Goal: Complete application form: Complete application form

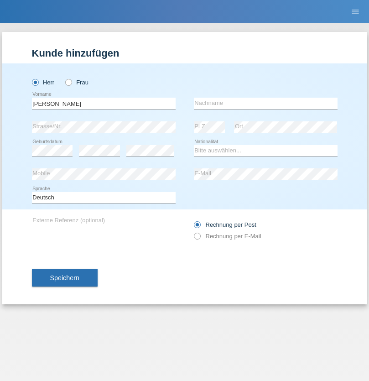
type input "[PERSON_NAME]"
click at [265, 103] on input "text" at bounding box center [266, 103] width 144 height 11
type input "[PERSON_NAME]"
select select "CH"
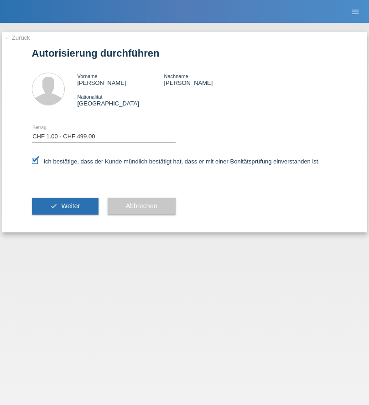
select select "1"
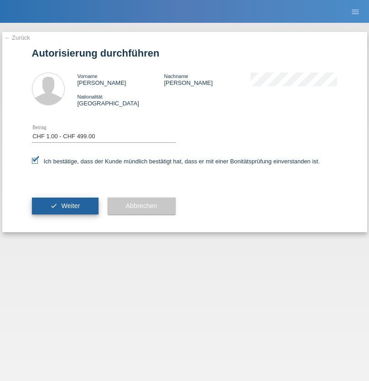
click at [65, 206] on span "Weiter" at bounding box center [70, 205] width 19 height 7
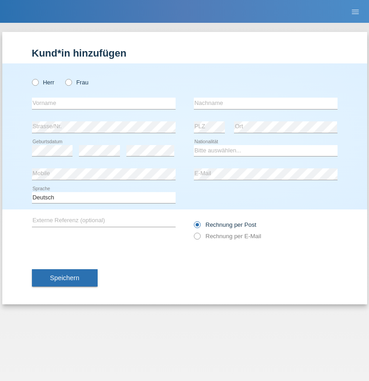
radio input "true"
click at [104, 103] on input "text" at bounding box center [104, 103] width 144 height 11
type input "MARIJA"
click at [265, 103] on input "text" at bounding box center [266, 103] width 144 height 11
type input "KAKOVAN"
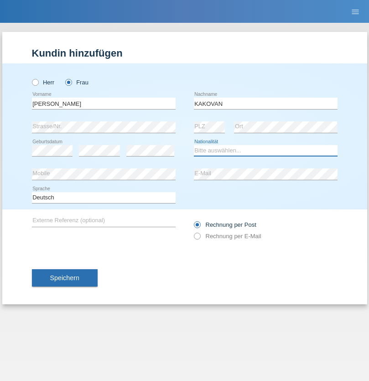
select select "CH"
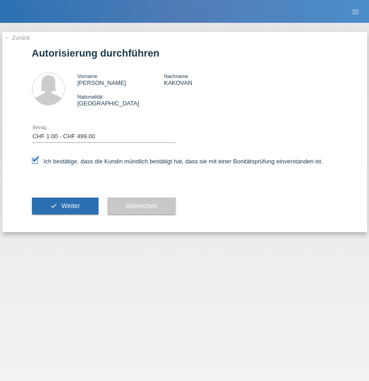
select select "1"
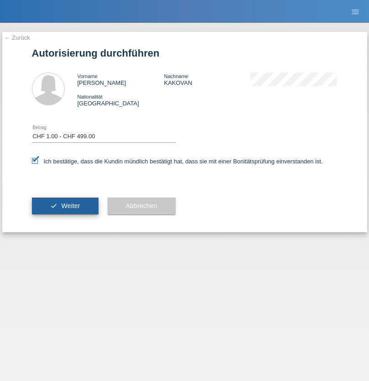
click at [65, 206] on span "Weiter" at bounding box center [70, 205] width 19 height 7
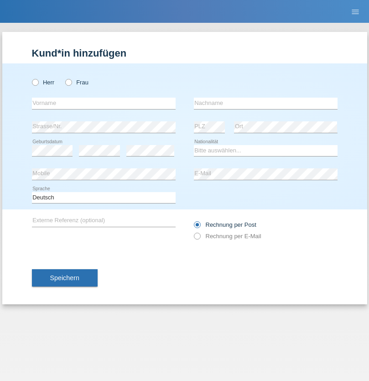
radio input "true"
click at [104, 103] on input "text" at bounding box center [104, 103] width 144 height 11
type input "Lara"
click at [265, 103] on input "text" at bounding box center [266, 103] width 144 height 11
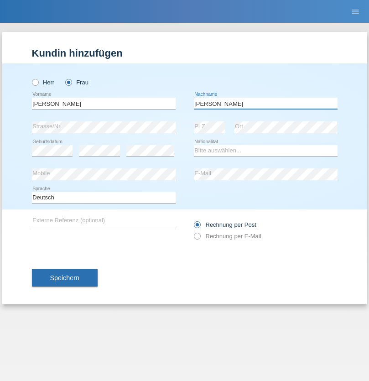
type input "Abou-Khalil"
select select "CH"
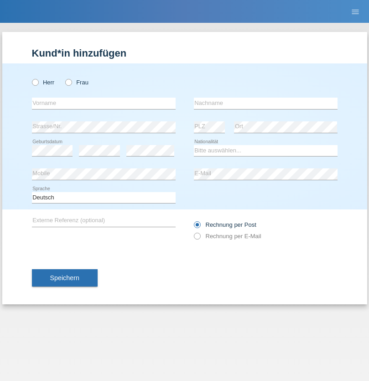
radio input "true"
click at [104, 103] on input "text" at bounding box center [104, 103] width 144 height 11
type input "Arberesha"
click at [265, 103] on input "text" at bounding box center [266, 103] width 144 height 11
type input "Kicaj"
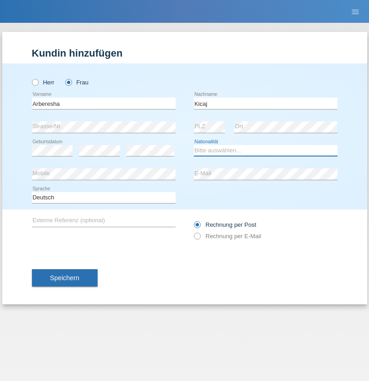
select select "CH"
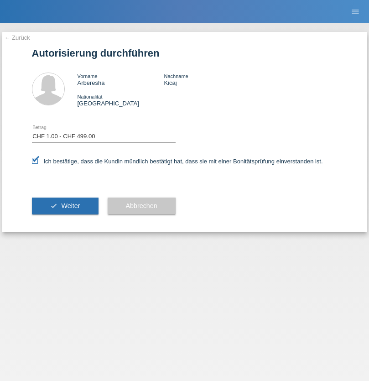
select select "1"
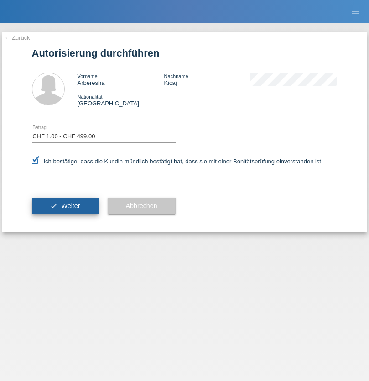
click at [65, 206] on span "Weiter" at bounding box center [70, 205] width 19 height 7
